Goal: Navigation & Orientation: Find specific page/section

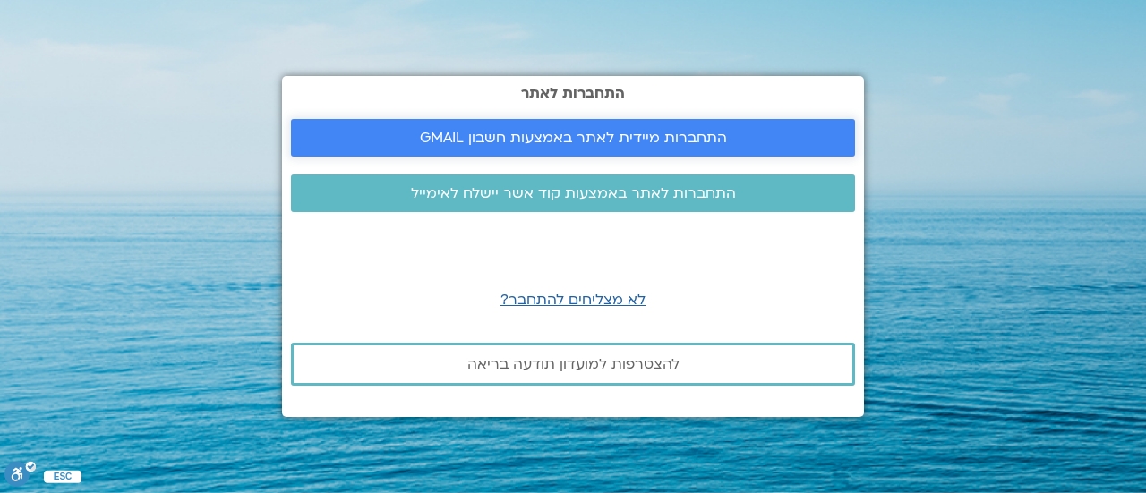
click at [590, 138] on span "התחברות מיידית לאתר באמצעות חשבון GMAIL" at bounding box center [573, 138] width 307 height 16
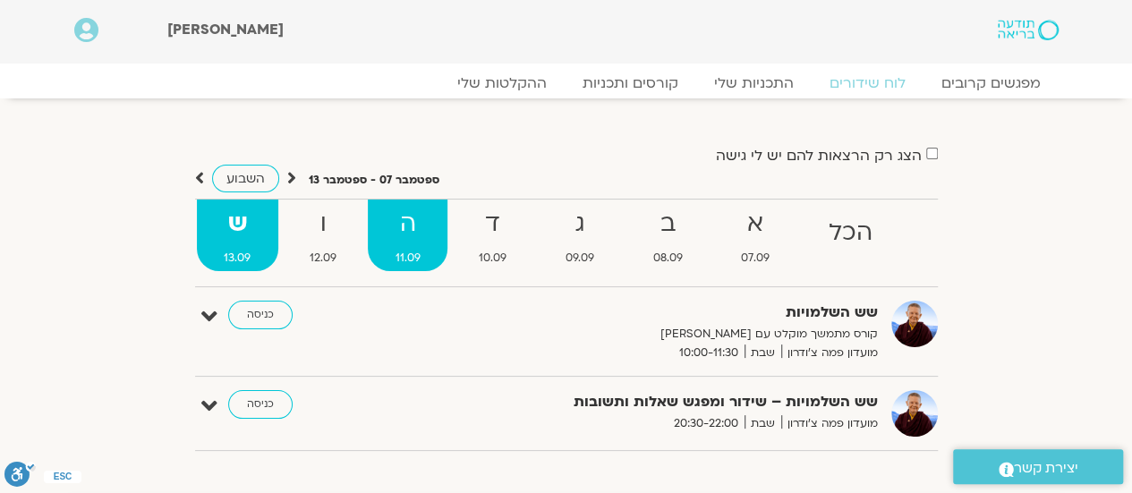
click at [410, 243] on link "ה 11.09" at bounding box center [408, 236] width 81 height 72
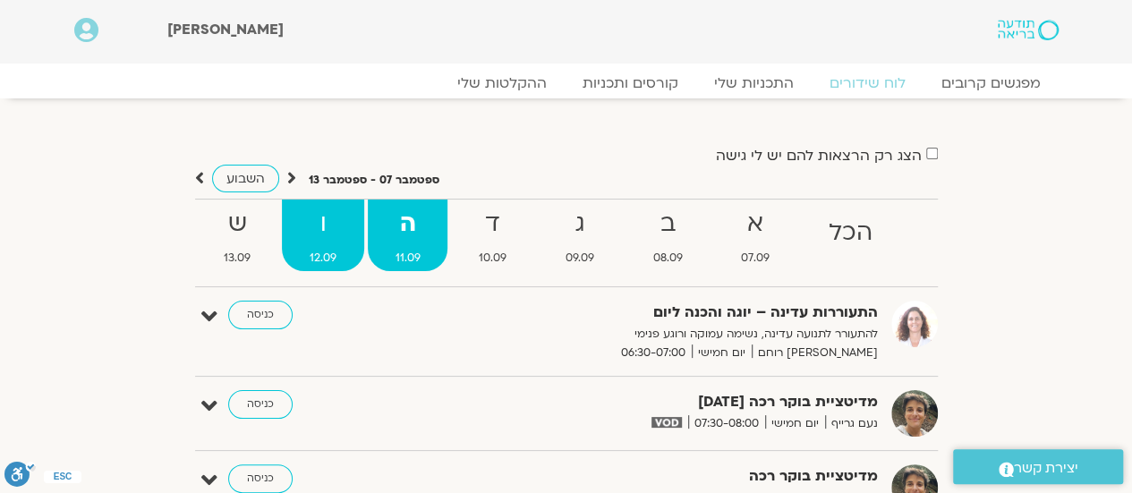
click at [294, 221] on strong "ו" at bounding box center [323, 224] width 82 height 40
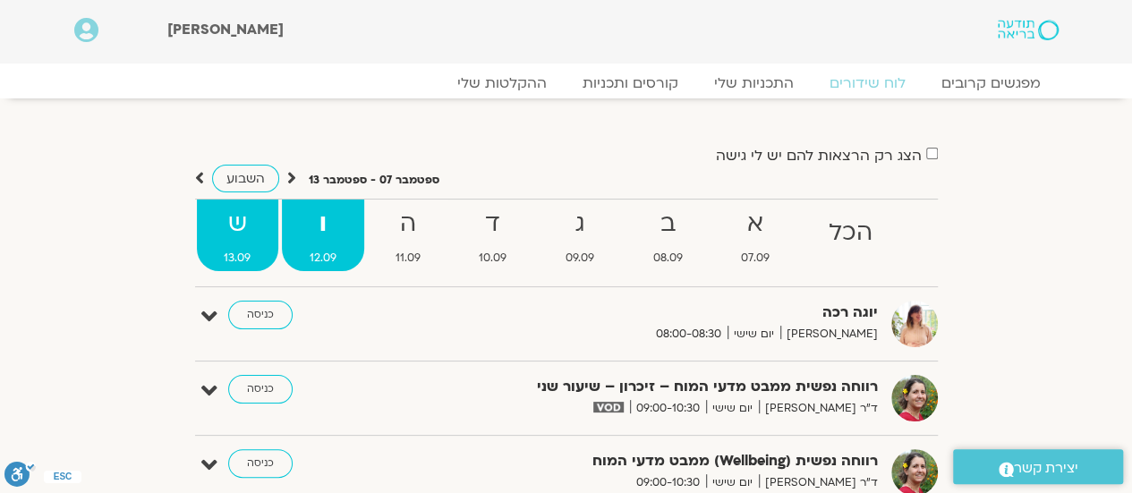
click at [250, 212] on strong "ש" at bounding box center [238, 224] width 82 height 40
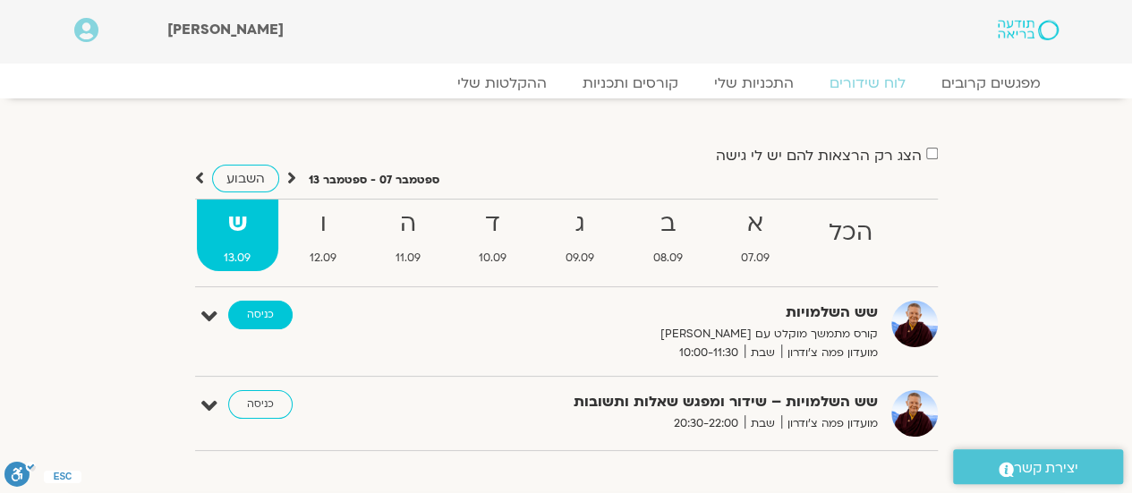
click at [277, 320] on link "כניסה" at bounding box center [260, 315] width 64 height 29
